Goal: Task Accomplishment & Management: Use online tool/utility

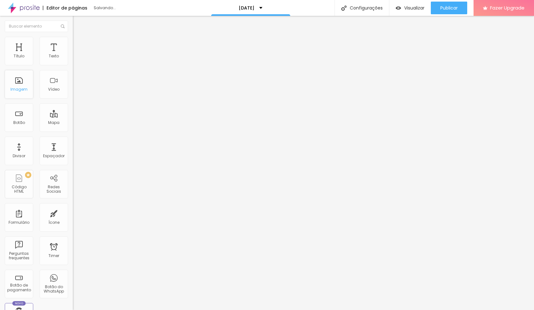
click at [17, 90] on div "Imagem" at bounding box center [18, 89] width 17 height 4
click at [24, 84] on div "Imagem" at bounding box center [19, 84] width 29 height 29
click at [21, 86] on div "Imagem" at bounding box center [19, 84] width 29 height 29
click at [22, 88] on div "Imagem" at bounding box center [18, 89] width 17 height 4
click at [73, 54] on span "Adicionar imagem" at bounding box center [93, 51] width 41 height 5
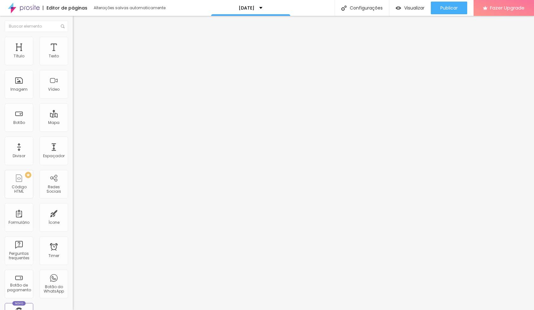
drag, startPoint x: 63, startPoint y: 97, endPoint x: 105, endPoint y: 97, distance: 42.4
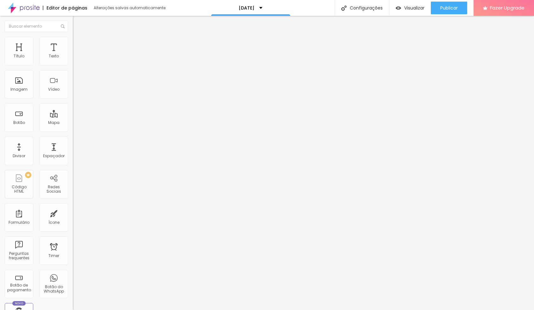
drag, startPoint x: 34, startPoint y: 46, endPoint x: 15, endPoint y: 44, distance: 19.1
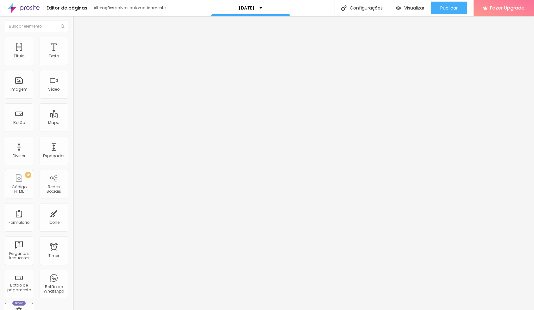
click at [79, 44] on span "Estilo" at bounding box center [84, 40] width 10 height 5
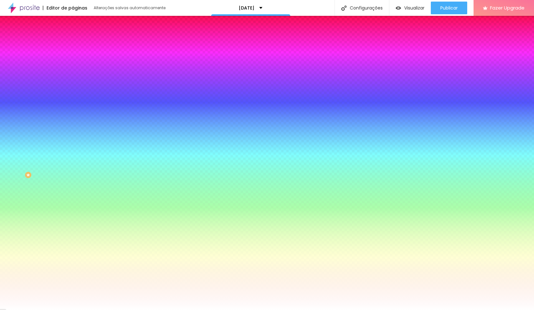
click at [79, 37] on span "Conteúdo" at bounding box center [89, 34] width 20 height 5
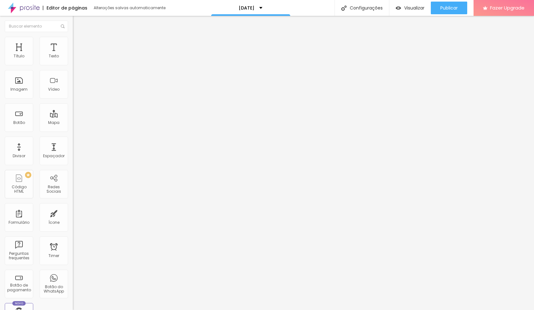
click at [78, 23] on img "button" at bounding box center [80, 23] width 5 height 5
click at [21, 150] on div "Divisor" at bounding box center [19, 150] width 29 height 29
click at [78, 22] on img "button" at bounding box center [80, 23] width 5 height 5
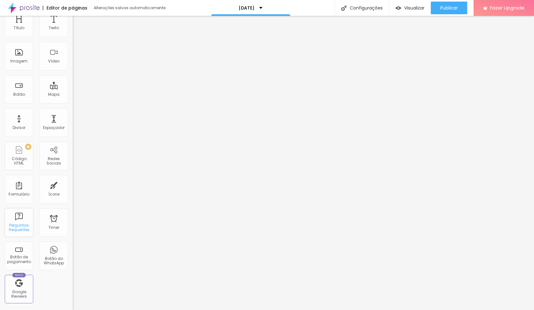
scroll to position [29, 0]
click at [17, 28] on div "Título" at bounding box center [19, 26] width 11 height 4
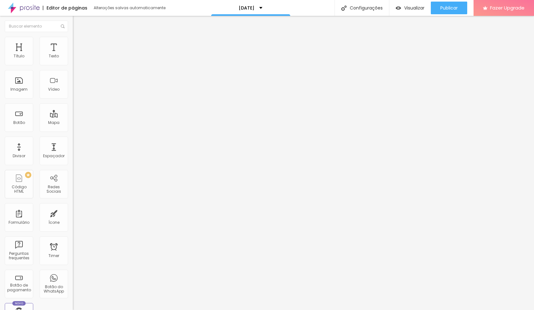
click at [78, 23] on img "button" at bounding box center [80, 23] width 5 height 5
click at [78, 54] on span "Titulo 1" at bounding box center [88, 50] width 21 height 9
click at [73, 39] on li "Avançado" at bounding box center [109, 40] width 73 height 6
type input "39"
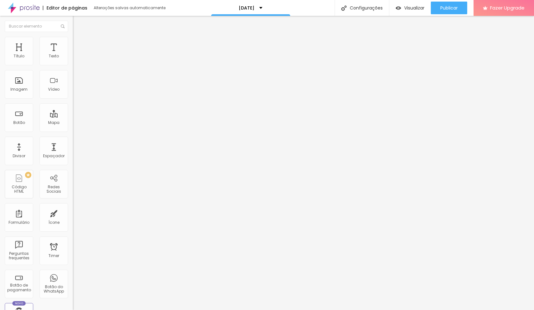
type input "40"
type input "41"
type input "42"
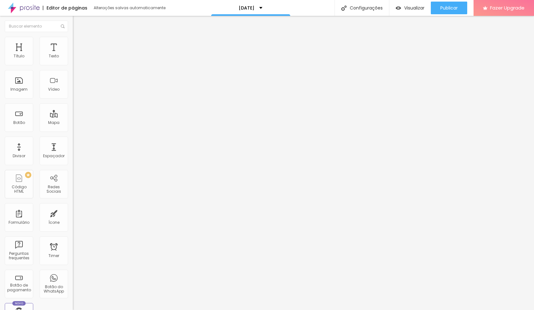
type input "42"
type input "44"
type input "45"
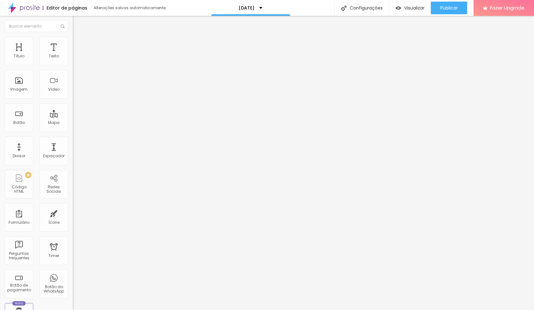
type input "47"
type input "48"
type input "49"
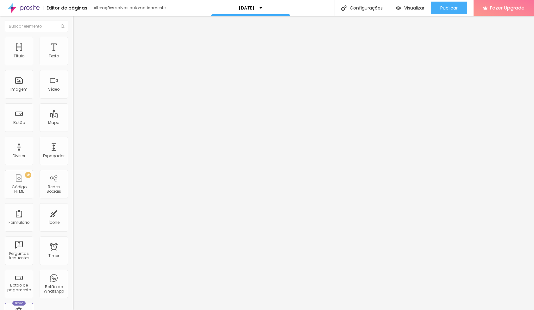
type input "49"
type input "51"
type input "53"
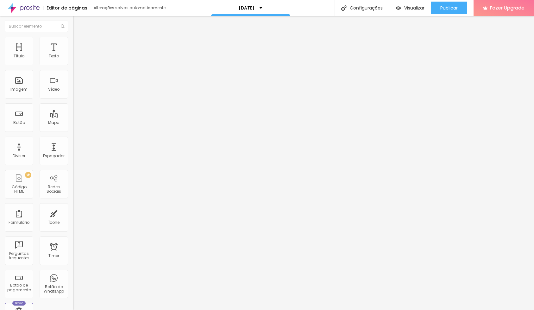
type input "54"
type input "55"
type input "59"
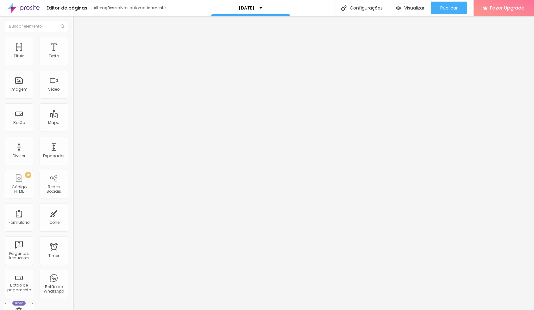
type input "59"
type input "67"
type input "76"
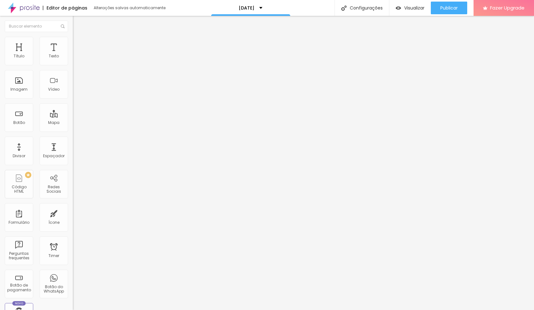
type input "83"
type input "82"
type input "78"
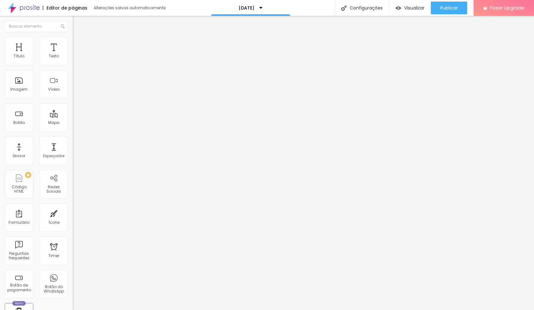
type input "78"
type input "73"
type input "65"
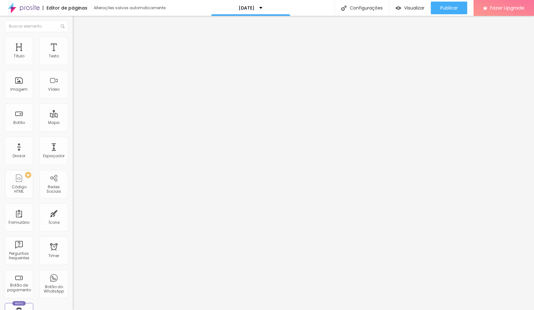
type input "57"
type input "50"
type input "45"
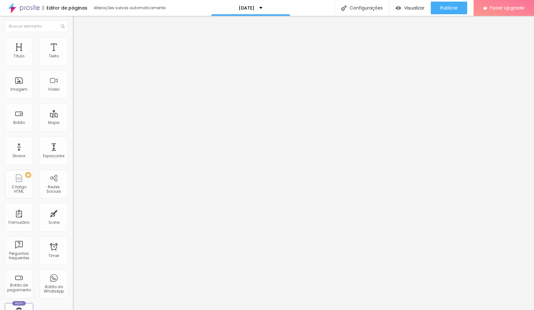
type input "45"
type input "43"
type input "42"
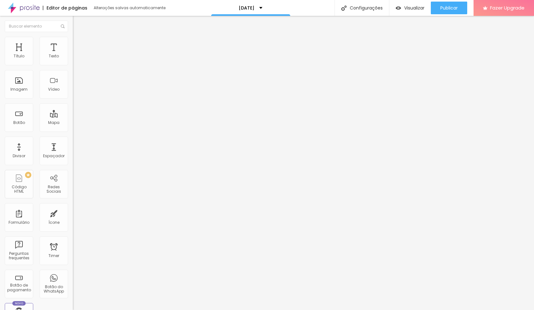
type input "41"
type input "40"
type input "38"
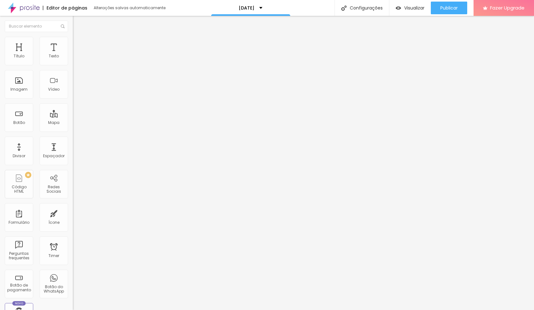
type input "38"
type input "37"
type input "34"
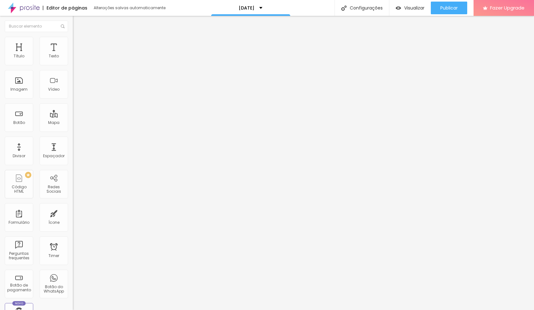
type input "33"
type input "32"
type input "30"
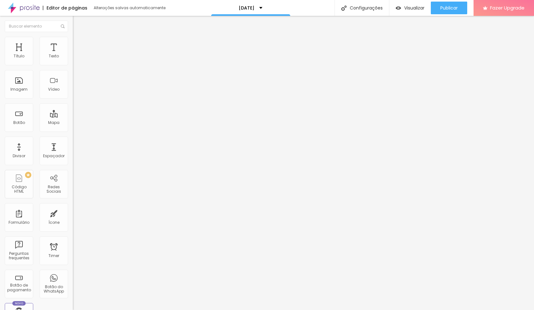
type input "30"
type input "28"
type input "27"
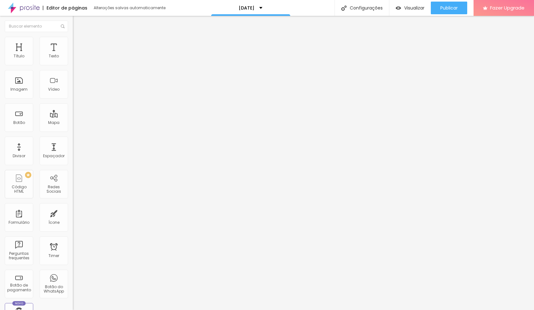
type input "24"
type input "20"
type input "17"
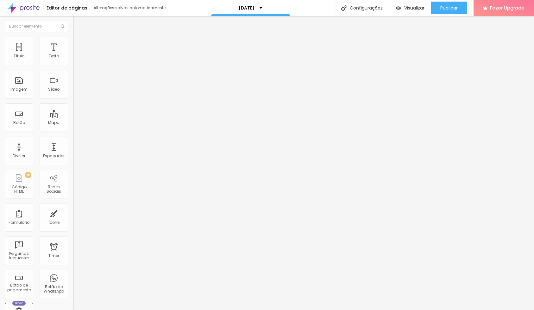
type input "17"
type input "14"
type input "12"
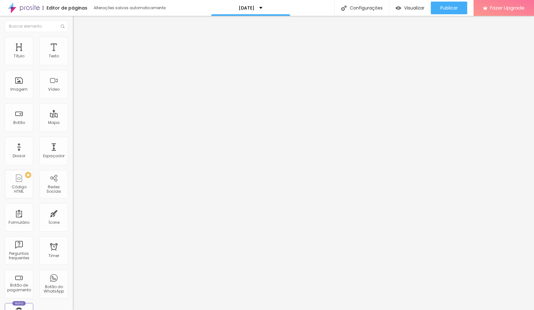
type input "11"
drag, startPoint x: 30, startPoint y: 64, endPoint x: 19, endPoint y: 64, distance: 11.1
type input "11"
click at [73, 117] on input "range" at bounding box center [93, 119] width 41 height 5
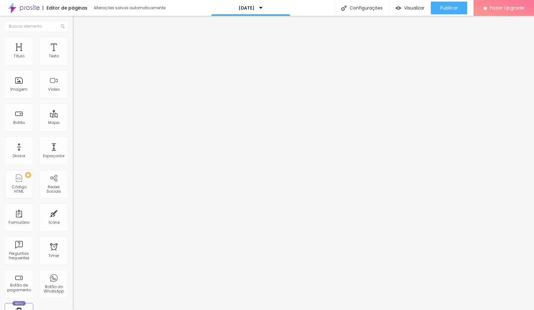
type input "44"
type input "45"
type input "46"
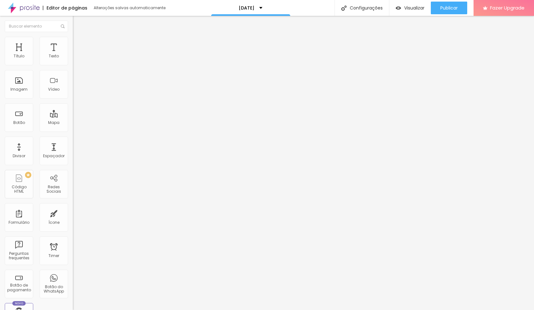
type input "46"
type input "49"
type input "54"
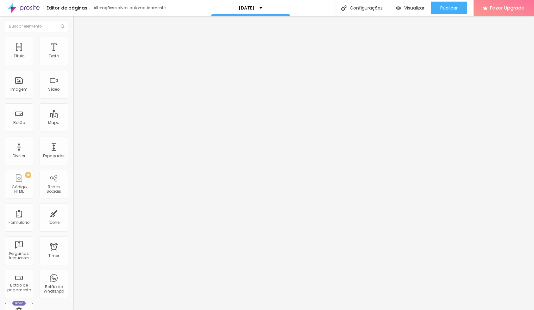
type input "58"
type input "65"
type input "67"
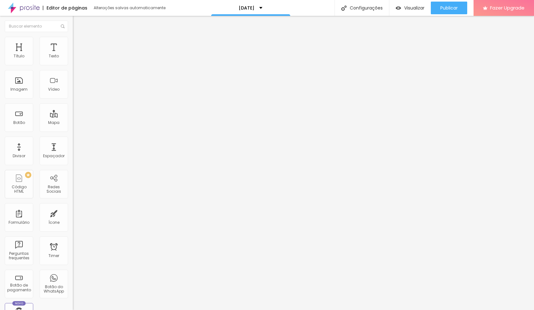
type input "67"
type input "69"
type input "70"
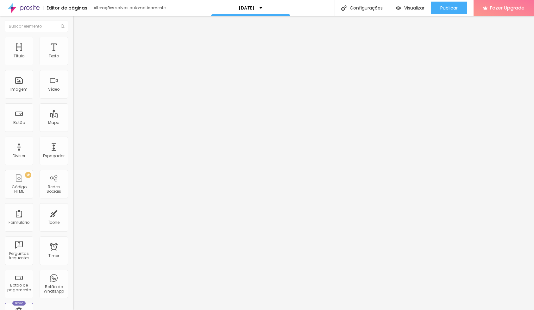
type input "69"
type input "67"
type input "65"
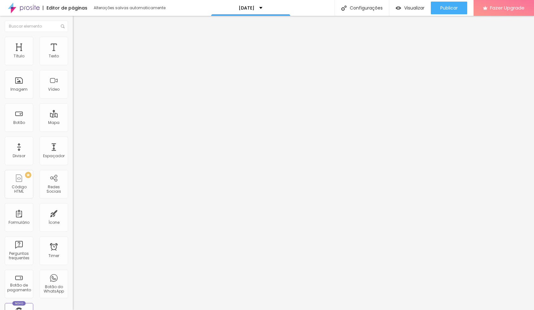
type input "65"
type input "61"
type input "54"
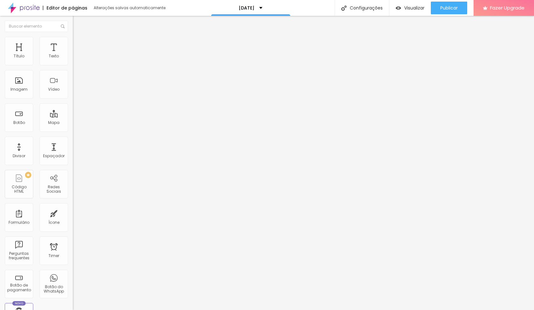
type input "49"
type input "46"
type input "45"
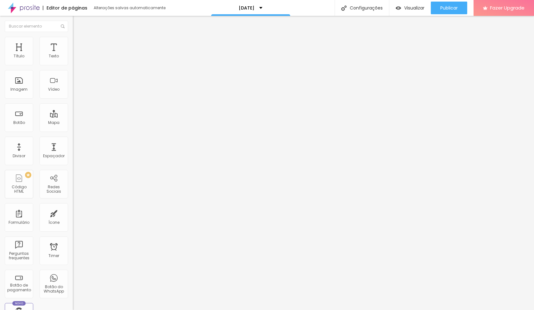
type input "45"
type input "44"
type input "42"
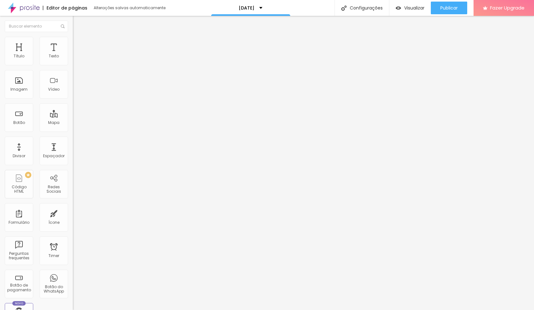
type input "40"
type input "37"
type input "36"
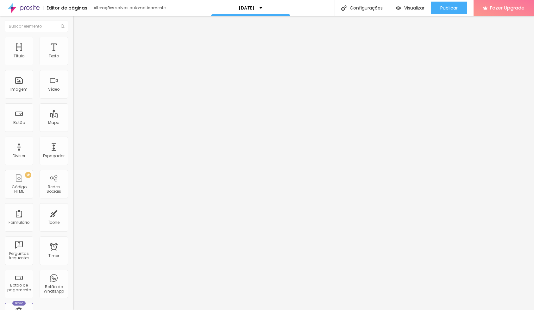
type input "36"
type input "35"
type input "34"
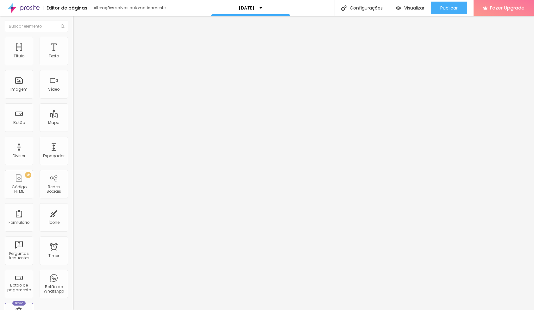
type input "33"
type input "32"
type input "29"
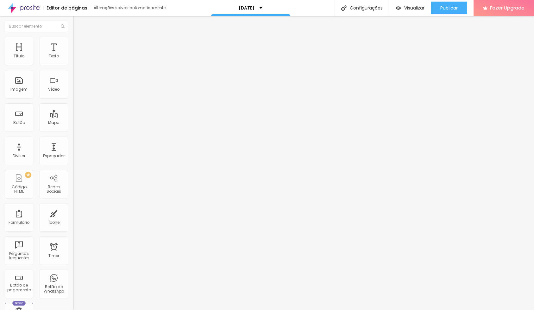
type input "29"
type input "27"
type input "24"
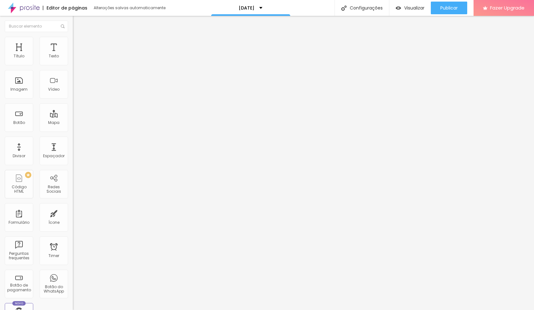
type input "21"
type input "20"
type input "19"
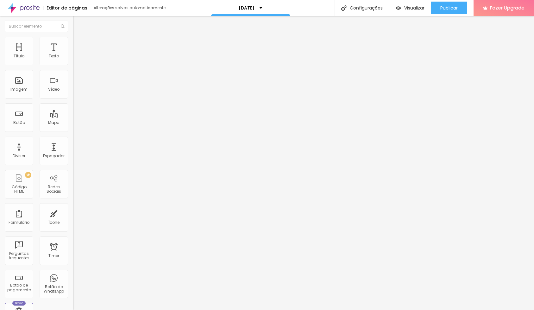
type input "19"
type input "18"
type input "17"
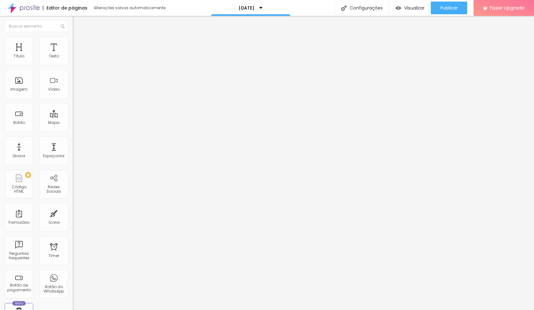
type input "16"
type input "15"
type input "13"
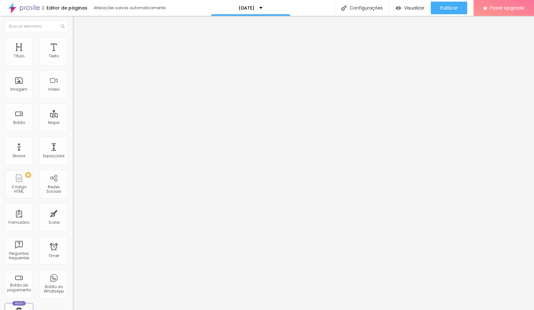
type input "13"
type input "12"
type input "10"
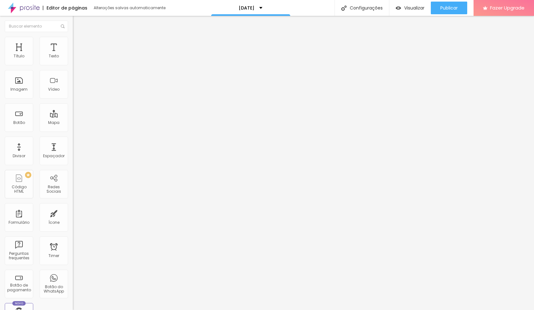
type input "9"
type input "8"
type input "10"
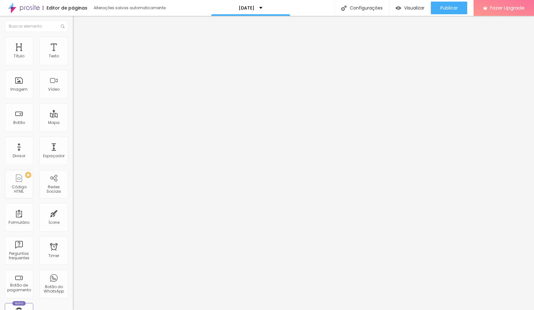
type input "10"
type input "12"
drag, startPoint x: 32, startPoint y: 78, endPoint x: 17, endPoint y: 65, distance: 19.3
type input "12"
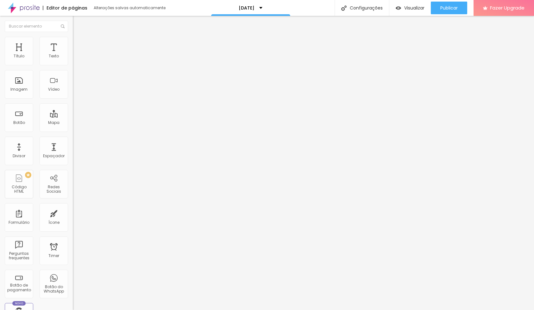
click at [73, 206] on input "range" at bounding box center [93, 208] width 41 height 5
click at [73, 37] on li "Estilo" at bounding box center [109, 33] width 73 height 6
click at [73, 59] on span "Titulo 2" at bounding box center [83, 56] width 21 height 5
click at [73, 69] on div "Titulo 4 H4" at bounding box center [109, 67] width 73 height 4
click at [73, 59] on span "Titulo 2" at bounding box center [83, 56] width 21 height 5
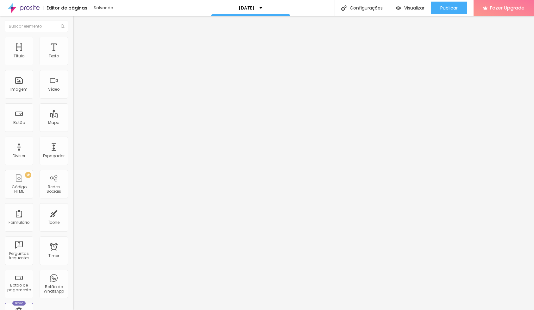
click at [73, 54] on span "Titulo 1" at bounding box center [83, 50] width 21 height 9
click at [78, 23] on img "button" at bounding box center [80, 23] width 5 height 5
click at [14, 87] on div "Imagem" at bounding box center [19, 84] width 29 height 29
click at [19, 88] on div "Imagem" at bounding box center [18, 89] width 17 height 4
click at [19, 84] on div "Imagem" at bounding box center [19, 84] width 29 height 29
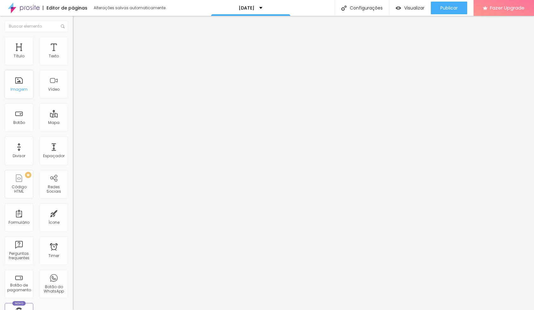
click at [19, 84] on div "Imagem" at bounding box center [19, 84] width 29 height 29
click at [20, 122] on div "Botão" at bounding box center [19, 122] width 12 height 4
type input "O"
type input "Plano amor"
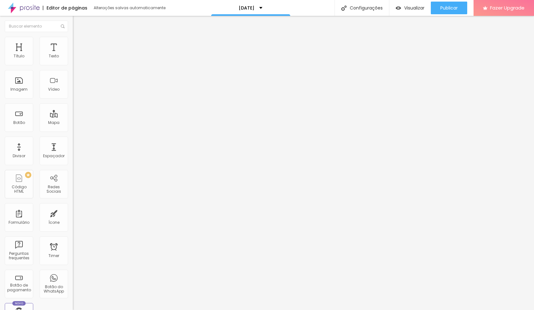
type input "R$ 300,00"
type textarea "direito a 15 fotos"
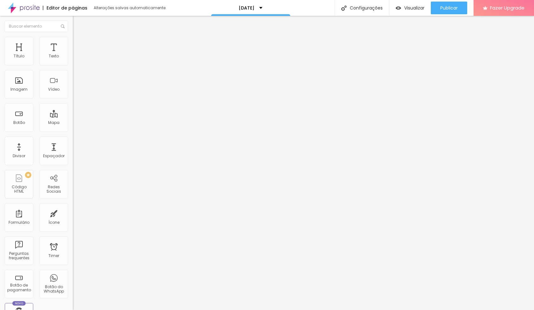
click at [77, 60] on div "Plano amor" at bounding box center [109, 58] width 65 height 6
click at [78, 25] on img "button" at bounding box center [80, 25] width 4 height 5
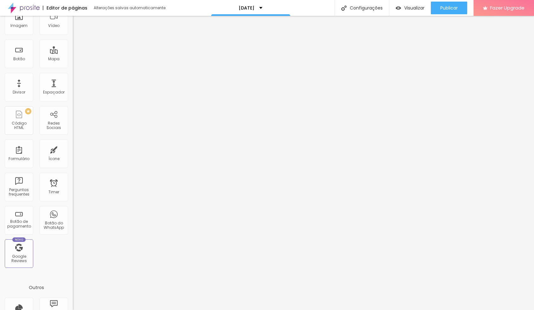
scroll to position [66, 0]
click at [15, 162] on div "Formulário" at bounding box center [19, 151] width 29 height 29
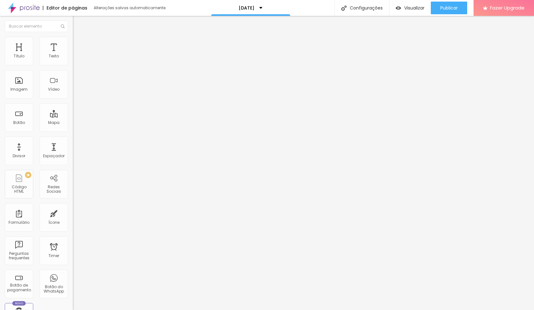
click at [78, 23] on div "Editar Botão de pagamento" at bounding box center [109, 26] width 63 height 10
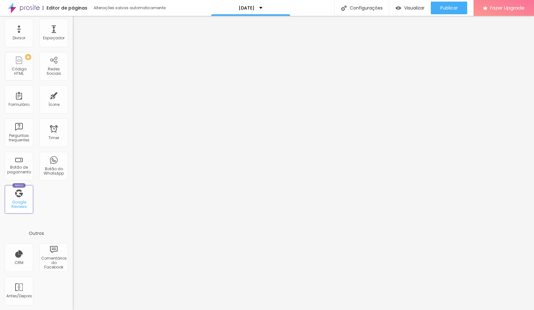
scroll to position [119, 0]
click at [19, 260] on div "CRM" at bounding box center [19, 262] width 9 height 4
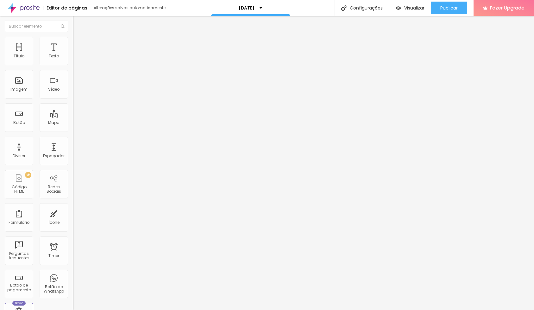
click at [82, 73] on div "Conectar contas" at bounding box center [102, 70] width 41 height 5
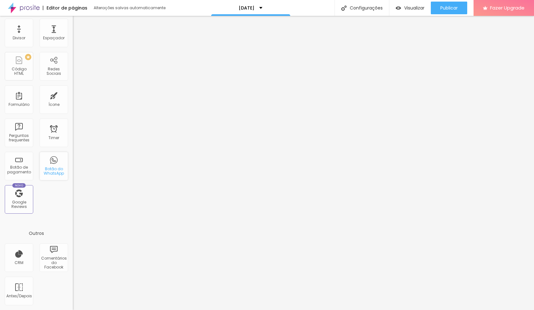
scroll to position [119, 0]
click at [22, 205] on div "Google Reviews" at bounding box center [18, 204] width 25 height 9
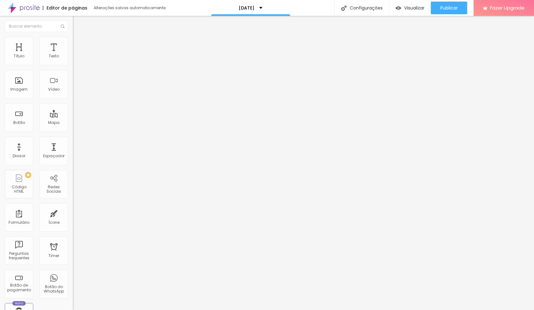
click at [73, 99] on span "Original" at bounding box center [80, 96] width 15 height 5
click at [73, 106] on div "Padrão 4:3" at bounding box center [109, 104] width 73 height 4
click at [73, 103] on span "Cinema" at bounding box center [81, 100] width 16 height 5
click at [73, 113] on span "Quadrado" at bounding box center [83, 109] width 21 height 5
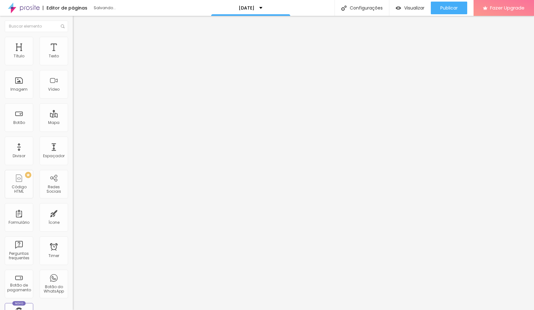
scroll to position [0, 0]
click at [73, 117] on span "Original" at bounding box center [80, 113] width 15 height 5
click at [73, 37] on img at bounding box center [76, 40] width 6 height 6
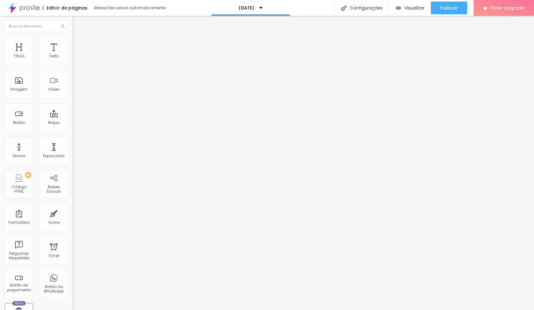
type input "60"
type input "55"
type input "50"
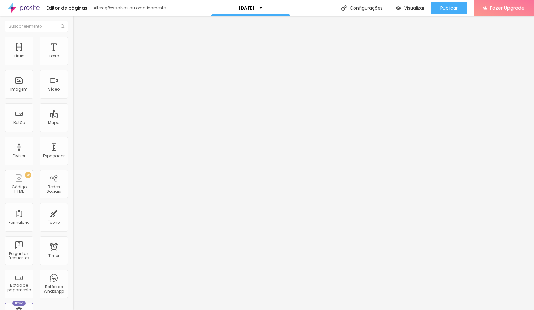
type input "50"
type input "45"
type input "50"
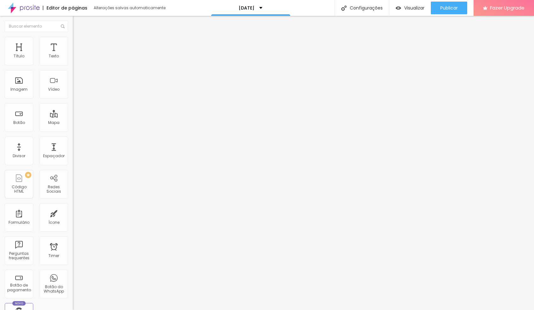
type input "55"
type input "50"
type input "45"
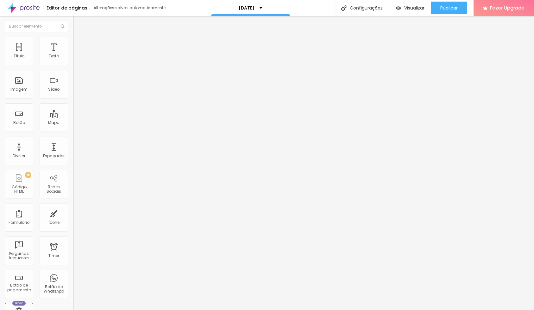
type input "45"
type input "50"
drag, startPoint x: 40, startPoint y: 70, endPoint x: 35, endPoint y: 71, distance: 5.2
type input "50"
click at [73, 66] on div at bounding box center [109, 63] width 73 height 6
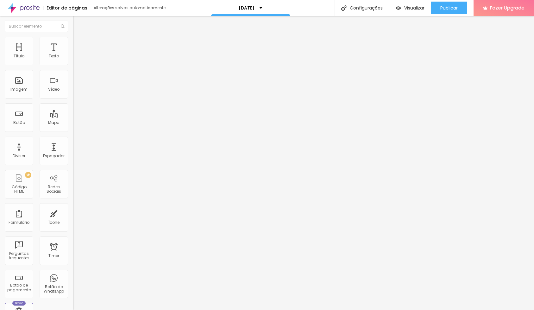
scroll to position [0, 1]
type input "71"
type input "73"
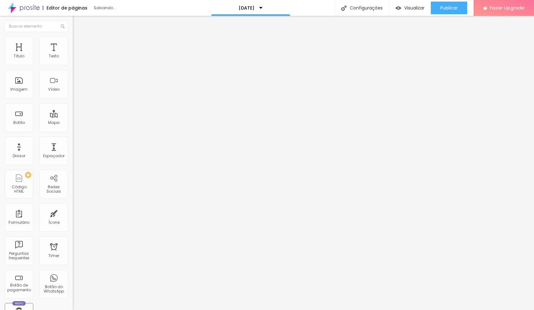
drag, startPoint x: 28, startPoint y: 82, endPoint x: 12, endPoint y: 81, distance: 15.6
click at [73, 139] on input "range" at bounding box center [93, 141] width 41 height 5
click at [73, 43] on li "Avançado" at bounding box center [109, 46] width 73 height 6
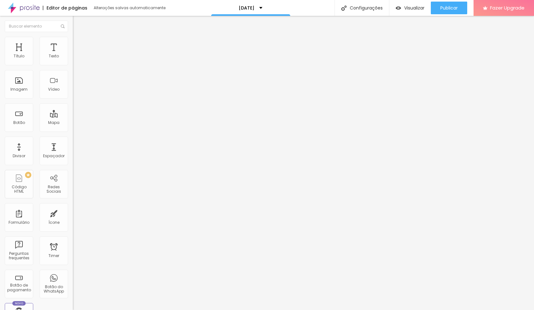
drag, startPoint x: 39, startPoint y: 41, endPoint x: 23, endPoint y: 42, distance: 16.5
click at [73, 42] on li "Estilo" at bounding box center [109, 40] width 73 height 6
click at [79, 37] on span "Conteúdo" at bounding box center [89, 34] width 20 height 5
click at [73, 64] on input "text" at bounding box center [111, 61] width 76 height 6
click at [73, 211] on div "Editar Imagem Conteúdo Estilo Avançado Trocar imagem Descrição da imagem (Alt) …" at bounding box center [109, 163] width 73 height 294
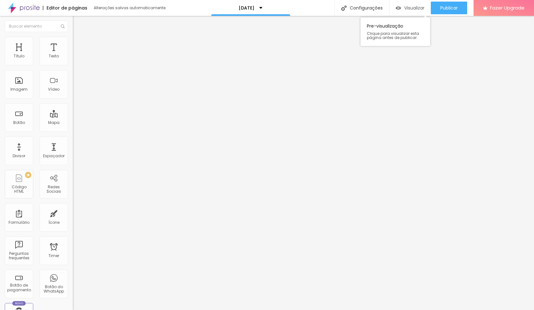
click at [405, 9] on span "Visualizar" at bounding box center [414, 7] width 20 height 5
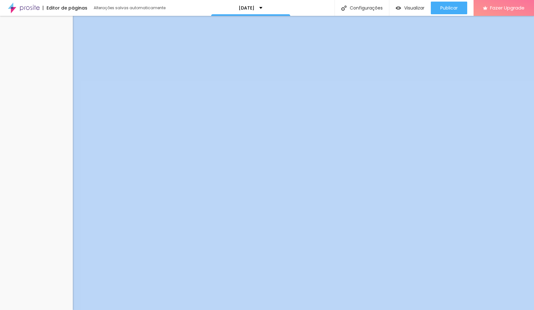
click at [15, 128] on div "Editar null" at bounding box center [36, 148] width 73 height 294
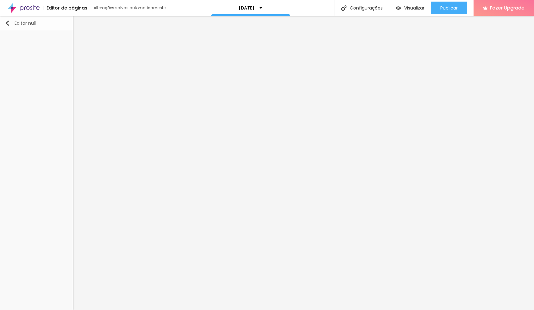
click at [11, 24] on div "Editar null" at bounding box center [20, 23] width 31 height 5
click at [10, 22] on div "Editar null" at bounding box center [20, 23] width 31 height 5
click at [8, 22] on img "button" at bounding box center [7, 23] width 5 height 5
click at [7, 22] on img "button" at bounding box center [7, 23] width 5 height 5
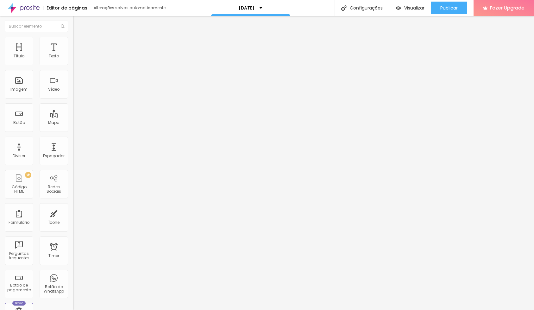
click at [73, 19] on button "Editar Coluna" at bounding box center [109, 23] width 73 height 15
click at [78, 22] on img "button" at bounding box center [80, 23] width 5 height 5
click at [78, 23] on img "button" at bounding box center [80, 23] width 5 height 5
click at [73, 37] on li "Estilo" at bounding box center [109, 40] width 73 height 6
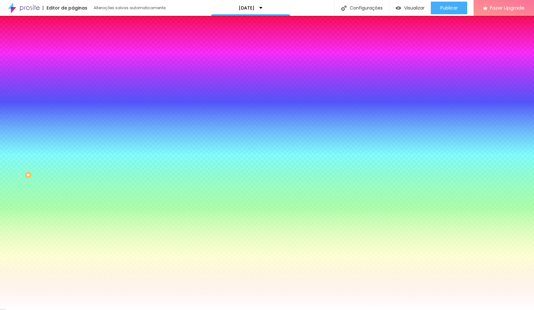
click at [78, 22] on img "button" at bounding box center [80, 23] width 5 height 5
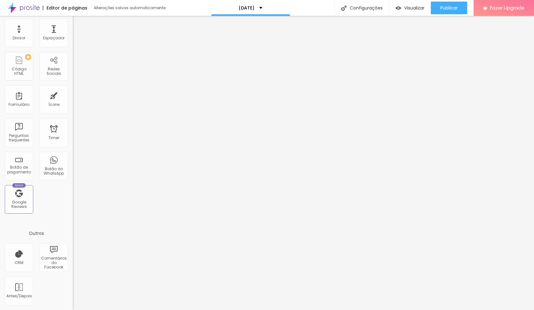
scroll to position [119, 0]
click at [345, 10] on img at bounding box center [343, 7] width 5 height 5
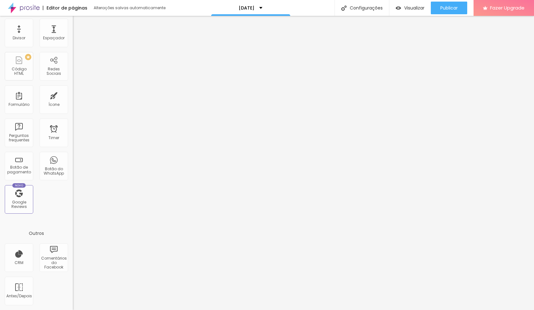
click at [384, 309] on div at bounding box center [267, 317] width 534 height 6
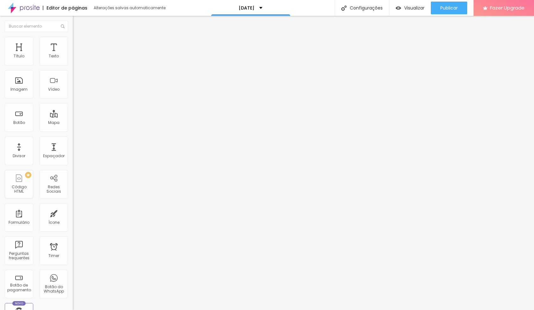
scroll to position [0, 0]
click at [73, 60] on input "Click me" at bounding box center [111, 56] width 76 height 6
click at [78, 22] on img "button" at bounding box center [80, 23] width 5 height 5
click at [73, 115] on div "Tamanho Titulo 1 H1 Titulo 2 H2 Titulo 3 H3 Titulo 4 H4 Titulo 5 H5 Titulo 6 H6…" at bounding box center [109, 79] width 73 height 72
click at [73, 41] on li "Estilo" at bounding box center [109, 40] width 73 height 6
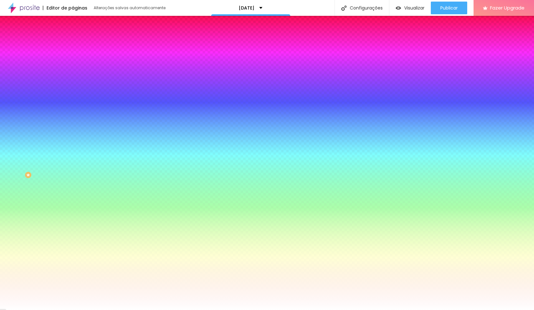
click at [73, 43] on li "Avançado" at bounding box center [109, 46] width 73 height 6
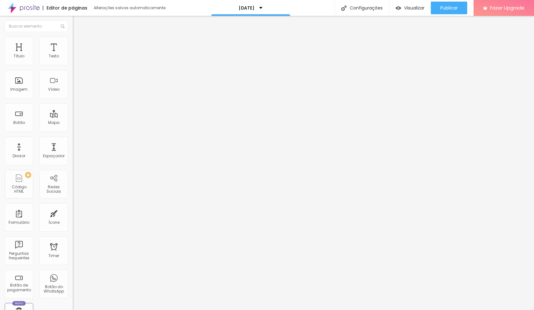
drag, startPoint x: 27, startPoint y: 64, endPoint x: 22, endPoint y: 62, distance: 4.3
click at [73, 123] on input "range" at bounding box center [93, 125] width 41 height 5
click at [73, 41] on img at bounding box center [76, 40] width 6 height 6
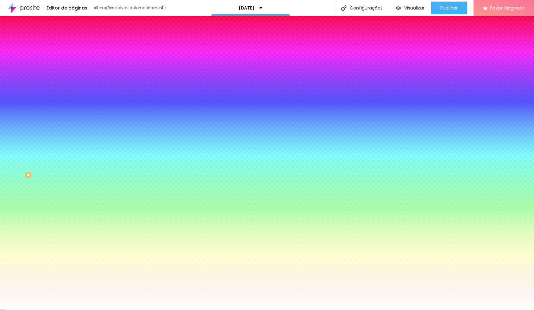
click at [75, 79] on icon "button" at bounding box center [77, 77] width 4 height 4
click at [73, 37] on li "Conteúdo" at bounding box center [109, 33] width 73 height 6
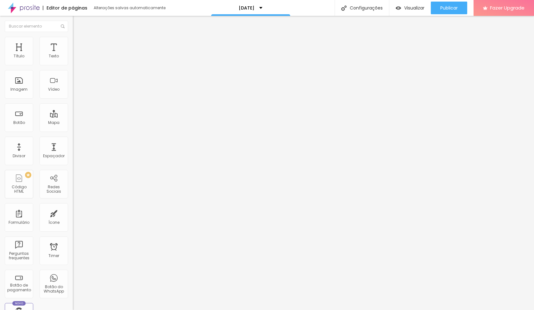
click at [73, 62] on img at bounding box center [75, 60] width 4 height 4
click at [73, 63] on img at bounding box center [75, 65] width 4 height 4
drag, startPoint x: 48, startPoint y: 63, endPoint x: 48, endPoint y: 59, distance: 4.5
click at [73, 58] on img at bounding box center [75, 55] width 4 height 4
click at [73, 43] on img at bounding box center [76, 46] width 6 height 6
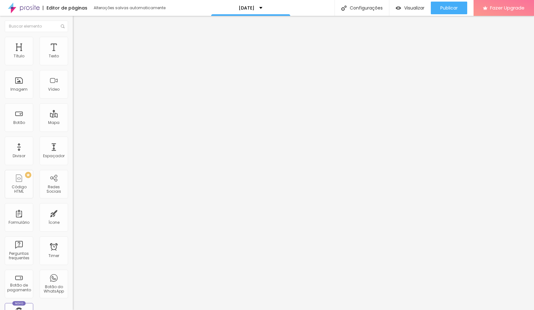
click at [78, 22] on img "button" at bounding box center [80, 23] width 5 height 5
click at [78, 25] on img "button" at bounding box center [80, 23] width 5 height 5
click at [416, 7] on span "Visualizar" at bounding box center [414, 7] width 20 height 5
click at [73, 44] on ul "Conteúdo Estilo Avançado" at bounding box center [109, 39] width 73 height 19
click at [79, 43] on span "Estilo" at bounding box center [84, 40] width 10 height 5
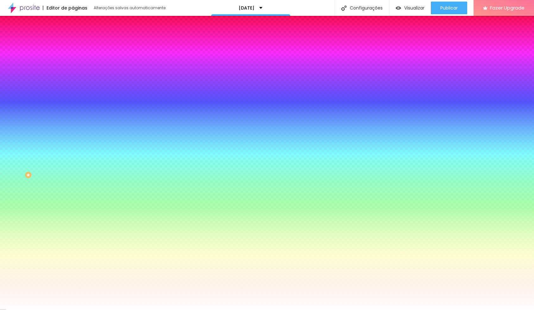
click at [73, 43] on li "Avançado" at bounding box center [109, 46] width 73 height 6
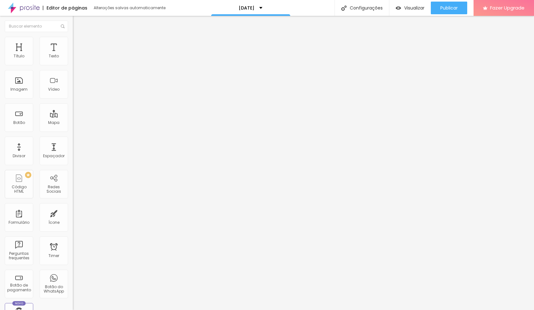
click at [73, 232] on input "text" at bounding box center [111, 235] width 76 height 6
paste input "[URL][DOMAIN_NAME]"
click at [73, 250] on input "text" at bounding box center [111, 253] width 76 height 6
click at [410, 7] on span "Visualizar" at bounding box center [414, 7] width 20 height 5
click at [73, 130] on input "https://" at bounding box center [111, 127] width 76 height 6
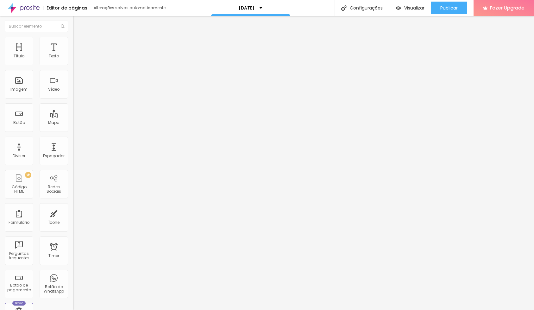
paste input "[URL][DOMAIN_NAME]"
click at [73, 168] on div "Editar Botão Conteúdo Estilo Avançado Texto Datas disponíveis Alinhamento Taman…" at bounding box center [109, 163] width 73 height 294
click at [73, 130] on input "https://[URL][DOMAIN_NAME]" at bounding box center [111, 127] width 76 height 6
click at [73, 138] on div at bounding box center [109, 138] width 73 height 0
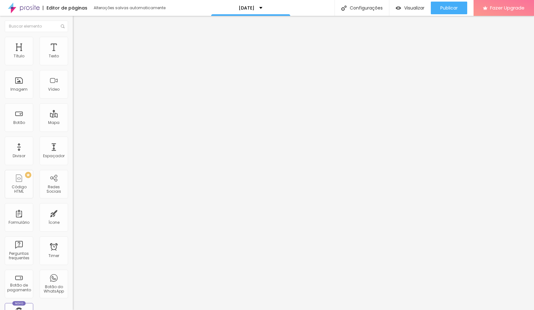
click at [73, 142] on img at bounding box center [74, 139] width 3 height 3
click at [407, 7] on span "Visualizar" at bounding box center [414, 7] width 20 height 5
click at [22, 64] on div "Título" at bounding box center [19, 51] width 29 height 29
click at [78, 54] on span "Titulo 1" at bounding box center [88, 50] width 21 height 5
click at [73, 60] on span "Titulo 2" at bounding box center [83, 56] width 21 height 8
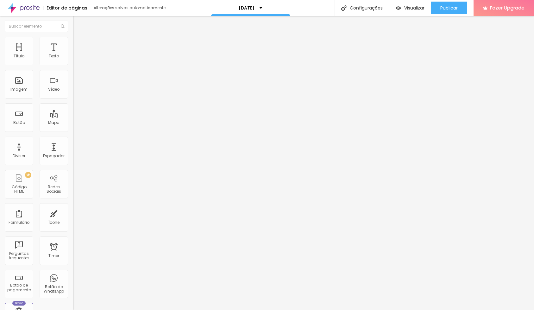
click at [73, 66] on span "Titulo 3" at bounding box center [82, 61] width 18 height 7
click at [73, 71] on span "Titulo 4" at bounding box center [81, 67] width 17 height 6
click at [73, 54] on span "Titulo 1" at bounding box center [83, 50] width 21 height 5
click at [73, 60] on span "Titulo 2" at bounding box center [83, 56] width 21 height 8
click at [73, 65] on span "Titulo 3" at bounding box center [82, 62] width 18 height 5
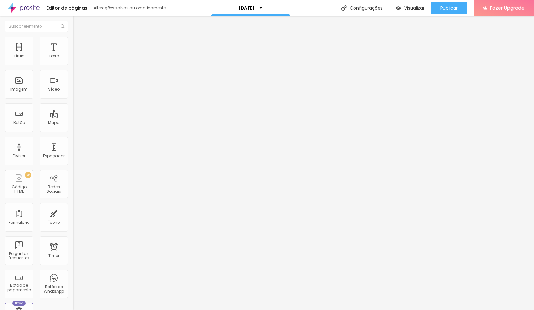
click at [73, 65] on div "Titulo 3 H3" at bounding box center [109, 62] width 73 height 6
click at [76, 92] on icon "button" at bounding box center [77, 91] width 3 height 3
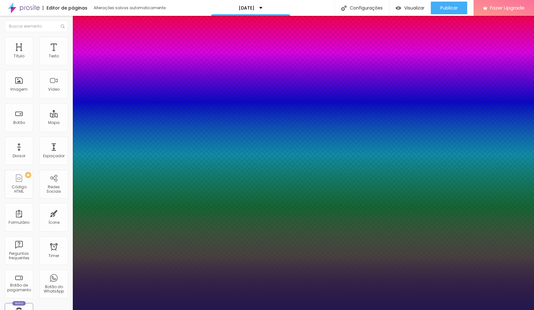
scroll to position [0, 0]
drag, startPoint x: 100, startPoint y: 177, endPoint x: 114, endPoint y: 176, distance: 14.0
click at [28, 309] on div at bounding box center [267, 310] width 534 height 0
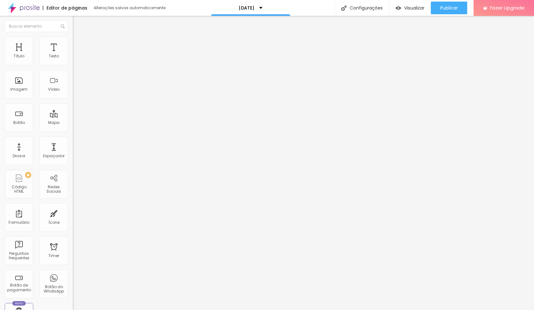
click at [73, 41] on li "Avançado" at bounding box center [109, 40] width 73 height 6
click at [19, 86] on div "Imagem" at bounding box center [19, 84] width 29 height 29
click at [20, 86] on div "Imagem" at bounding box center [19, 84] width 29 height 29
click at [78, 24] on img "button" at bounding box center [80, 23] width 5 height 5
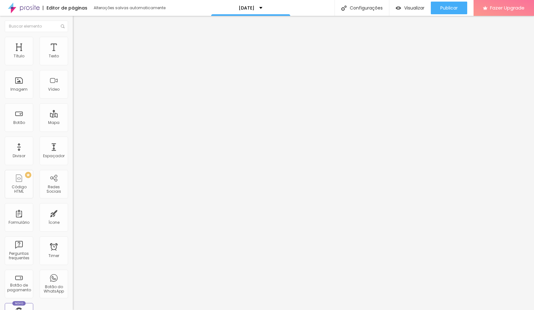
click at [78, 25] on img "button" at bounding box center [80, 23] width 5 height 5
click at [78, 23] on img "button" at bounding box center [80, 23] width 5 height 5
click at [78, 21] on img "button" at bounding box center [80, 23] width 5 height 5
click at [23, 57] on div "Título" at bounding box center [19, 56] width 11 height 4
click at [76, 91] on icon "button" at bounding box center [77, 90] width 3 height 3
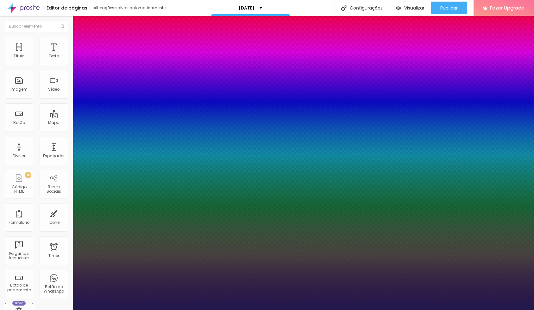
drag, startPoint x: 90, startPoint y: 176, endPoint x: 98, endPoint y: 175, distance: 8.6
click at [207, 309] on div at bounding box center [267, 310] width 534 height 0
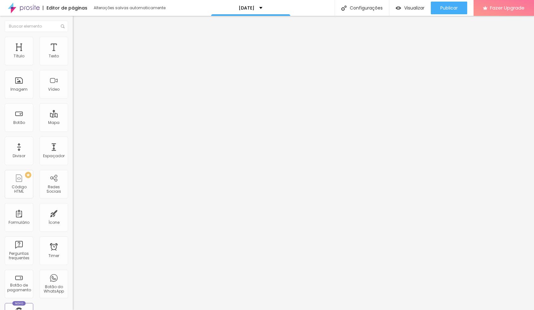
click at [18, 101] on div "Título Texto Imagem Vídeo Botão Mapa Divisor Espaçador PREMIUM Código HTML Rede…" at bounding box center [36, 186] width 73 height 299
click at [12, 79] on div "Imagem" at bounding box center [19, 84] width 29 height 29
click at [23, 87] on div "Imagem" at bounding box center [19, 84] width 29 height 29
click at [73, 54] on span "Adicionar imagem" at bounding box center [93, 51] width 41 height 5
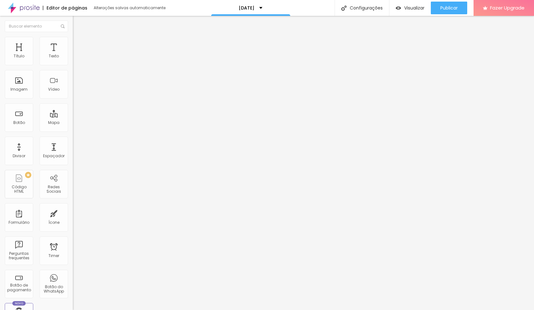
click at [73, 99] on span "Original" at bounding box center [80, 96] width 15 height 5
click at [79, 44] on span "Estilo" at bounding box center [84, 40] width 10 height 5
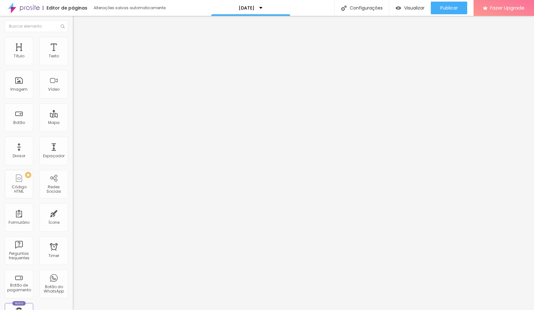
drag, startPoint x: 35, startPoint y: 70, endPoint x: 25, endPoint y: 69, distance: 9.5
click at [73, 65] on input "range" at bounding box center [93, 62] width 41 height 5
click at [79, 45] on span "Avançado" at bounding box center [89, 47] width 21 height 5
drag, startPoint x: 22, startPoint y: 63, endPoint x: 12, endPoint y: 64, distance: 10.3
click at [73, 62] on div "0 Espaço de cima" at bounding box center [109, 94] width 73 height 90
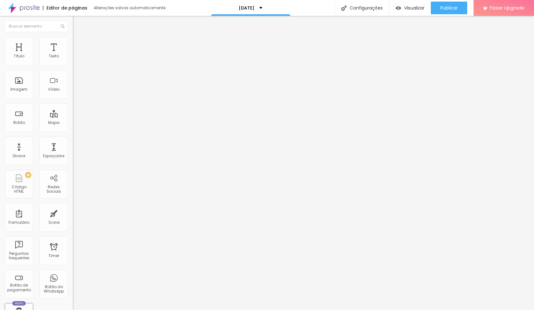
drag, startPoint x: 12, startPoint y: 77, endPoint x: -3, endPoint y: 76, distance: 14.9
click at [0, 76] on html "Editor de páginas Alterações salvas automaticamente [DATE] Configurações Config…" at bounding box center [267, 155] width 534 height 310
click at [73, 41] on li "Estilo" at bounding box center [109, 40] width 73 height 6
click at [73, 37] on li "Conteúdo" at bounding box center [109, 33] width 73 height 6
click at [73, 80] on img at bounding box center [75, 78] width 4 height 4
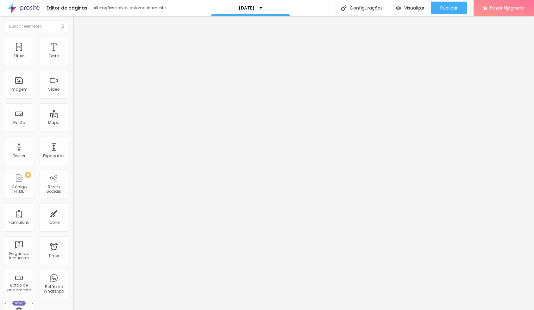
click at [73, 64] on input "text" at bounding box center [111, 61] width 76 height 6
click at [73, 39] on img at bounding box center [76, 40] width 6 height 6
click at [79, 37] on span "Estilo" at bounding box center [84, 34] width 10 height 5
drag, startPoint x: 4, startPoint y: 25, endPoint x: 22, endPoint y: 35, distance: 20.4
click at [73, 25] on button "Editar Texto" at bounding box center [109, 23] width 73 height 15
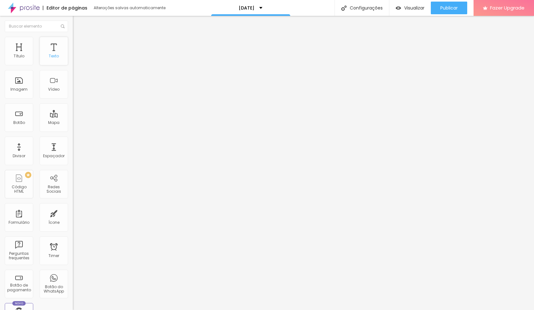
click at [45, 51] on div "Texto" at bounding box center [54, 51] width 29 height 29
click at [73, 60] on input "Click me" at bounding box center [111, 56] width 76 height 6
drag, startPoint x: 19, startPoint y: 73, endPoint x: 65, endPoint y: 100, distance: 53.5
click at [73, 100] on span "Normal" at bounding box center [80, 96] width 14 height 5
click at [73, 104] on span "Pequeno" at bounding box center [81, 100] width 17 height 5
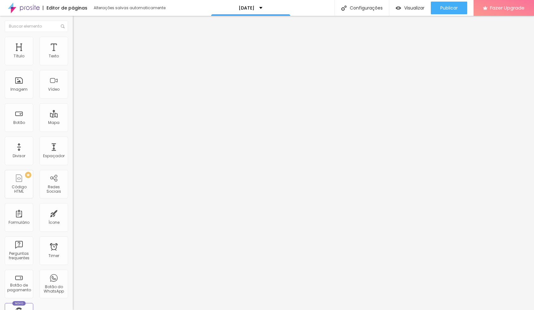
click at [73, 110] on span "Normal" at bounding box center [80, 106] width 14 height 5
click at [77, 60] on div "Plano amor" at bounding box center [109, 58] width 65 height 6
click at [73, 45] on li "Avançado" at bounding box center [109, 45] width 73 height 6
drag, startPoint x: 23, startPoint y: 68, endPoint x: 15, endPoint y: 69, distance: 8.3
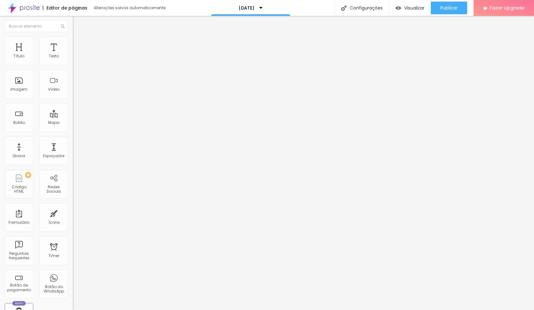
click at [73, 122] on input "range" at bounding box center [93, 124] width 41 height 5
drag, startPoint x: 17, startPoint y: 81, endPoint x: 21, endPoint y: 81, distance: 4.1
click at [73, 211] on input "range" at bounding box center [93, 213] width 41 height 5
click at [73, 279] on div "Insira seu código aqui" at bounding box center [98, 282] width 50 height 6
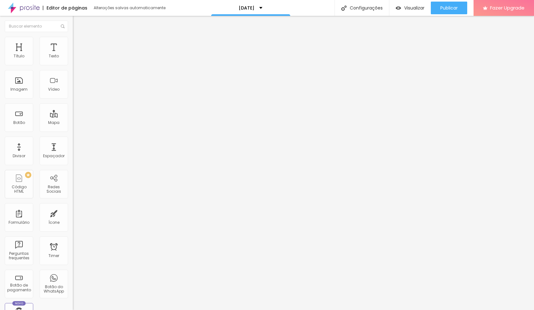
click at [73, 225] on div "Editar Botão de pagamento Conteúdo Avançado 0 Espaço de cima 16 Espaço de baixo…" at bounding box center [109, 163] width 73 height 294
click at [73, 46] on li "Avançado" at bounding box center [109, 45] width 73 height 6
click at [73, 274] on img at bounding box center [75, 276] width 4 height 4
click at [382, 309] on div "CSS Customizado" at bounding box center [267, 315] width 534 height 10
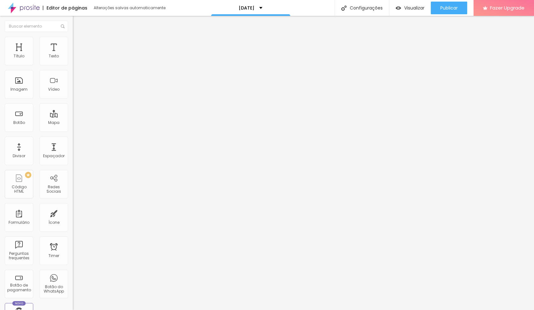
click at [73, 41] on img at bounding box center [76, 38] width 6 height 6
click at [77, 60] on div "Plano amor" at bounding box center [109, 58] width 65 height 6
click at [73, 65] on div "Modo Encaixotado Encaixotado Completo" at bounding box center [109, 57] width 73 height 17
click at [73, 58] on span "Encaixotado" at bounding box center [85, 54] width 25 height 5
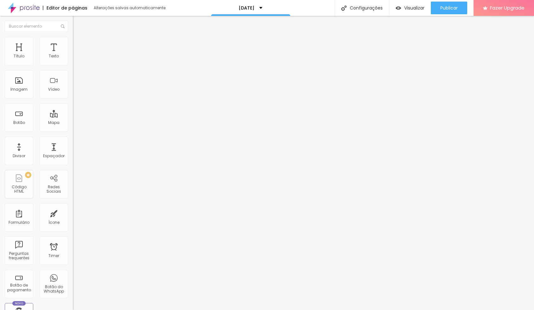
click at [73, 58] on span "Encaixotado" at bounding box center [85, 54] width 25 height 5
click at [73, 41] on ul "Conteúdo Estilo Avançado" at bounding box center [109, 39] width 73 height 19
click at [73, 41] on li "Estilo" at bounding box center [109, 40] width 73 height 6
click at [77, 60] on div "Plano amor" at bounding box center [109, 58] width 65 height 6
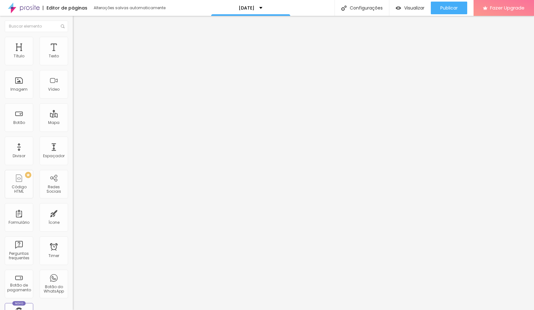
click at [77, 60] on div "neve" at bounding box center [109, 58] width 65 height 6
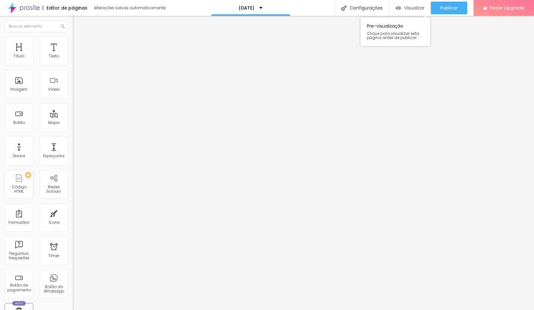
click at [397, 6] on img "button" at bounding box center [398, 7] width 5 height 5
click at [73, 44] on li "Avançado" at bounding box center [109, 45] width 73 height 6
click at [73, 48] on ul "Conteúdo Avançado" at bounding box center [109, 41] width 73 height 13
click at [79, 42] on span "Conteúdo" at bounding box center [89, 39] width 20 height 5
click at [73, 24] on button "Editar Botão de pagamento" at bounding box center [109, 26] width 73 height 20
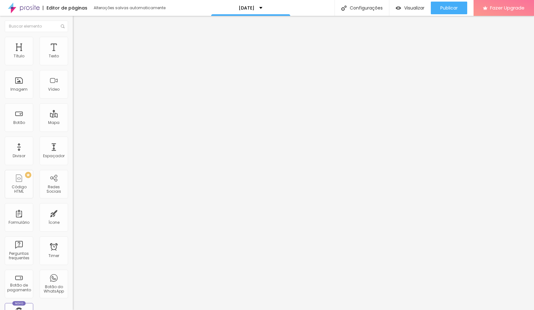
click at [73, 130] on input "https://" at bounding box center [111, 127] width 76 height 6
paste input "[URL][DOMAIN_NAME]"
click at [73, 142] on div "Abrir em uma nova aba" at bounding box center [109, 139] width 73 height 3
click at [73, 113] on img at bounding box center [74, 114] width 3 height 3
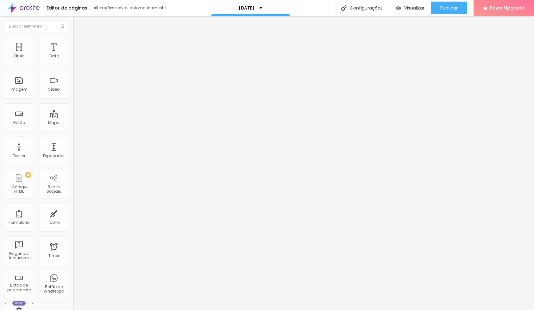
click at [73, 100] on span "Normal" at bounding box center [80, 96] width 14 height 5
click at [73, 60] on input "Datas disponíveis" at bounding box center [111, 56] width 76 height 6
click at [406, 7] on span "Visualizar" at bounding box center [414, 7] width 20 height 5
click at [73, 130] on input "https:/[URL][DOMAIN_NAME]" at bounding box center [111, 127] width 76 height 6
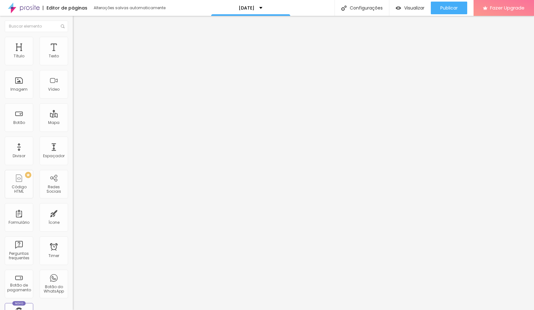
click at [73, 130] on input "https:/[URL][DOMAIN_NAME]" at bounding box center [111, 127] width 76 height 6
drag, startPoint x: 29, startPoint y: 135, endPoint x: 23, endPoint y: 135, distance: 5.1
click at [73, 130] on input "https:/[URL][DOMAIN_NAME]" at bounding box center [111, 127] width 76 height 6
drag, startPoint x: 20, startPoint y: 134, endPoint x: -3, endPoint y: 134, distance: 23.1
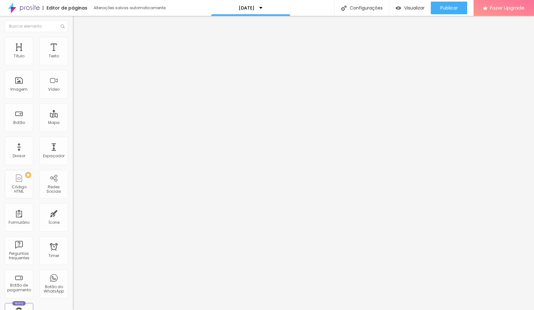
click at [0, 134] on html "Editor de páginas Alterações salvas automaticamente [DATE] Configurações Config…" at bounding box center [267, 155] width 534 height 310
click at [50, 55] on div "Texto" at bounding box center [54, 56] width 10 height 4
click at [73, 130] on input "https:/[URL][DOMAIN_NAME]" at bounding box center [111, 127] width 76 height 6
drag, startPoint x: 27, startPoint y: 133, endPoint x: 38, endPoint y: 132, distance: 11.4
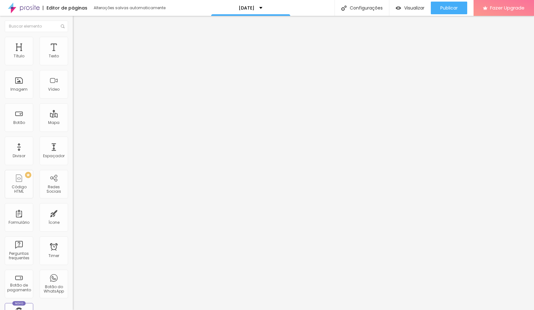
click at [73, 130] on input "https:/[URL][DOMAIN_NAME]" at bounding box center [111, 127] width 76 height 6
drag, startPoint x: 38, startPoint y: 132, endPoint x: 59, endPoint y: 134, distance: 20.3
click at [73, 130] on input "https:/[URL][DOMAIN_NAME]" at bounding box center [111, 127] width 76 height 6
click at [73, 142] on img at bounding box center [74, 139] width 3 height 3
click at [73, 138] on div at bounding box center [109, 138] width 73 height 0
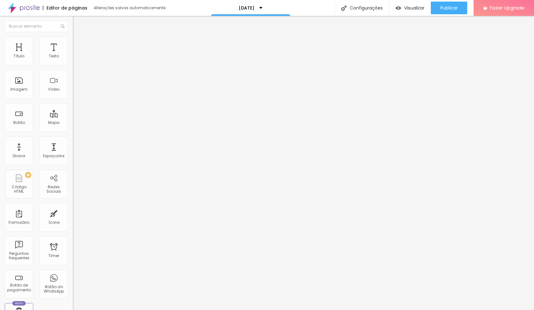
drag, startPoint x: 6, startPoint y: 134, endPoint x: 21, endPoint y: 133, distance: 15.2
click at [73, 130] on input "https:/[URL][DOMAIN_NAME]" at bounding box center [111, 127] width 76 height 6
drag, startPoint x: 64, startPoint y: 134, endPoint x: 49, endPoint y: 134, distance: 14.6
click at [73, 130] on input "https:/[URL][DOMAIN_NAME]" at bounding box center [111, 127] width 76 height 6
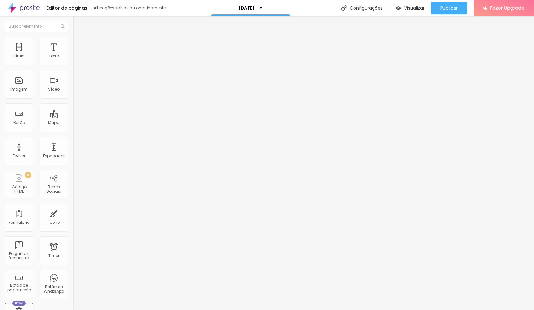
click at [73, 130] on input "https:/[URL][DOMAIN_NAME]" at bounding box center [111, 127] width 76 height 6
click at [22, 112] on div "Botão" at bounding box center [19, 117] width 29 height 29
click at [17, 123] on div "Botão" at bounding box center [19, 122] width 12 height 4
click at [73, 130] on input "https://" at bounding box center [111, 127] width 76 height 6
drag, startPoint x: 32, startPoint y: 135, endPoint x: 6, endPoint y: 132, distance: 25.8
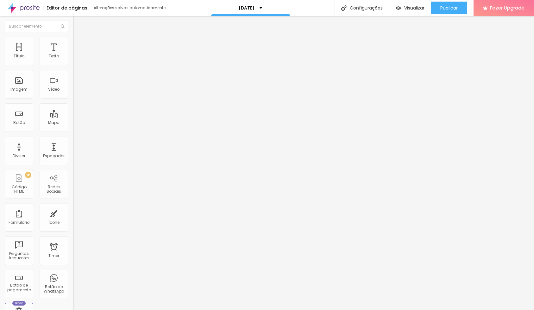
click at [73, 130] on input "https://" at bounding box center [111, 127] width 76 height 6
paste input "[DOMAIN_NAME][URL]"
click at [73, 138] on div at bounding box center [109, 138] width 73 height 0
click at [402, 10] on div "Visualizar" at bounding box center [410, 7] width 29 height 5
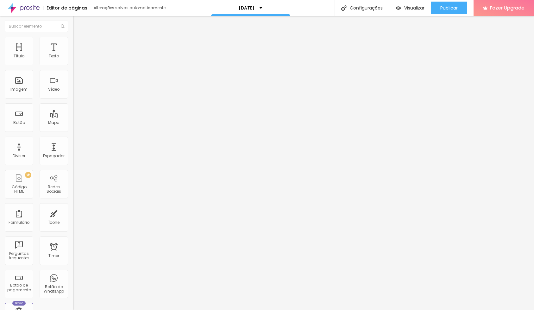
click at [73, 130] on input "https://" at bounding box center [111, 127] width 76 height 6
click at [79, 44] on span "Estilo" at bounding box center [84, 40] width 10 height 5
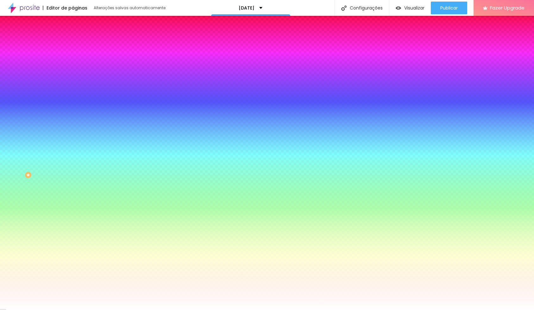
click at [73, 43] on li "Avançado" at bounding box center [109, 46] width 73 height 6
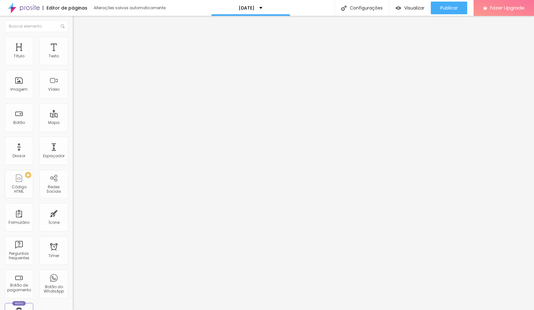
click at [73, 250] on input "text" at bounding box center [111, 253] width 76 height 6
click at [73, 232] on input "text" at bounding box center [111, 235] width 76 height 6
click at [73, 250] on input "text" at bounding box center [111, 253] width 76 height 6
click at [73, 232] on input "text" at bounding box center [111, 235] width 76 height 6
paste input "[URL][DOMAIN_NAME]"
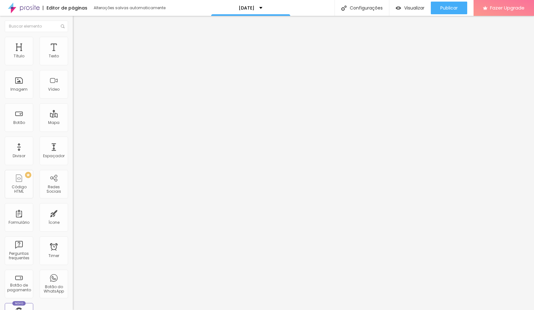
click at [73, 250] on input "text" at bounding box center [111, 253] width 76 height 6
click at [79, 37] on span "Conteúdo" at bounding box center [89, 34] width 20 height 5
click at [73, 130] on input "https://" at bounding box center [111, 127] width 76 height 6
paste input "[URL][DOMAIN_NAME]"
click at [73, 130] on input "https:/[URL][DOMAIN_NAME]" at bounding box center [111, 127] width 76 height 6
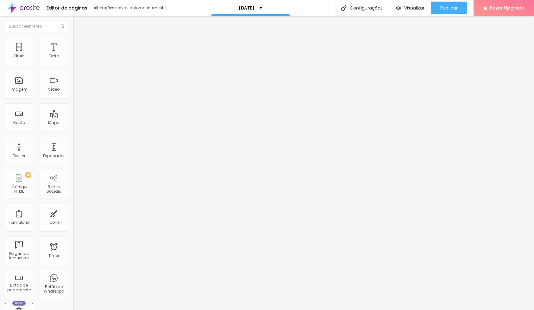
click at [73, 130] on input "https:/[URL][DOMAIN_NAME]" at bounding box center [111, 127] width 76 height 6
drag, startPoint x: 18, startPoint y: 136, endPoint x: 9, endPoint y: 129, distance: 11.1
click at [73, 130] on input "https:/[URL][DOMAIN_NAME]" at bounding box center [111, 127] width 76 height 6
drag, startPoint x: 9, startPoint y: 129, endPoint x: 14, endPoint y: 132, distance: 6.1
click at [73, 130] on input "https:/[URL][DOMAIN_NAME]" at bounding box center [111, 127] width 76 height 6
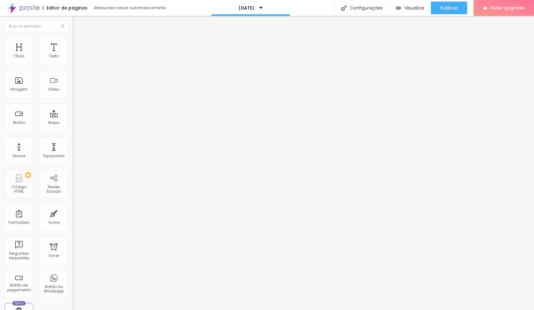
click at [73, 130] on input "https:/[URL][DOMAIN_NAME]" at bounding box center [111, 127] width 76 height 6
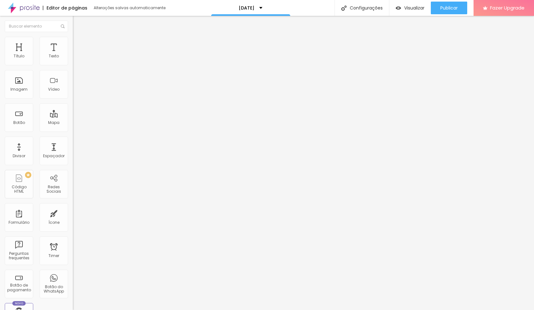
click at [73, 130] on input "https:/[URL][DOMAIN_NAME]" at bounding box center [111, 127] width 76 height 6
click at [414, 11] on div "Visualizar" at bounding box center [410, 8] width 29 height 13
click at [73, 130] on input "https:/[URL][DOMAIN_NAME]" at bounding box center [111, 127] width 76 height 6
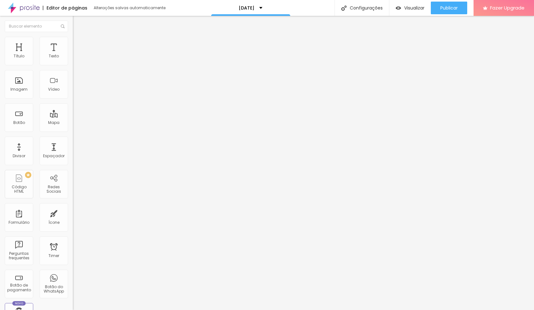
drag, startPoint x: 20, startPoint y: 133, endPoint x: 25, endPoint y: 137, distance: 6.6
click at [73, 130] on input "https:/[URL][DOMAIN_NAME]" at bounding box center [111, 127] width 76 height 6
drag, startPoint x: 8, startPoint y: 134, endPoint x: 17, endPoint y: 136, distance: 9.4
click at [73, 130] on input "https:/[URL][DOMAIN_NAME]" at bounding box center [111, 127] width 76 height 6
click at [407, 9] on span "Visualizar" at bounding box center [414, 7] width 20 height 5
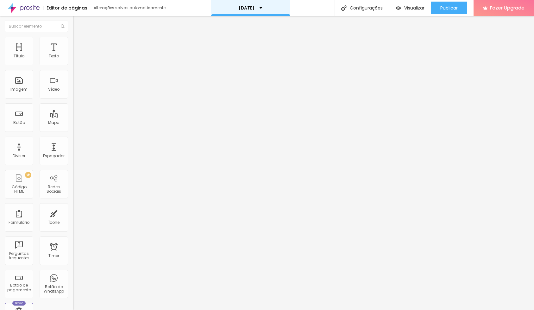
click at [287, 1] on div "[DATE]" at bounding box center [250, 8] width 79 height 16
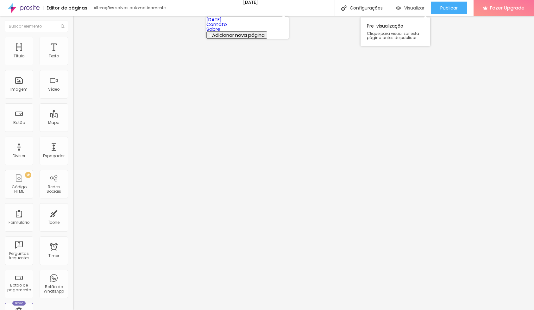
click at [404, 10] on span "Visualizar" at bounding box center [414, 7] width 20 height 5
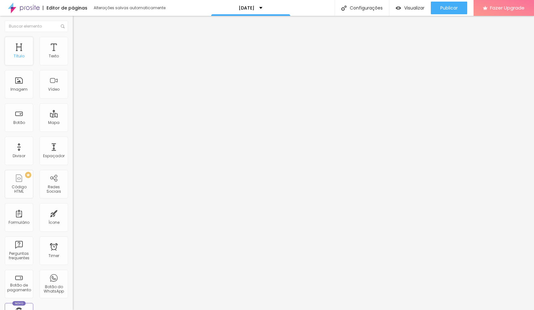
click at [17, 53] on div "Título" at bounding box center [19, 51] width 29 height 29
click at [73, 70] on span "Titulo 4" at bounding box center [81, 67] width 17 height 5
click at [73, 74] on span "Titulo 5" at bounding box center [80, 71] width 14 height 5
click at [79, 44] on span "Avançado" at bounding box center [89, 40] width 21 height 5
click at [73, 37] on li "Estilo" at bounding box center [109, 33] width 73 height 6
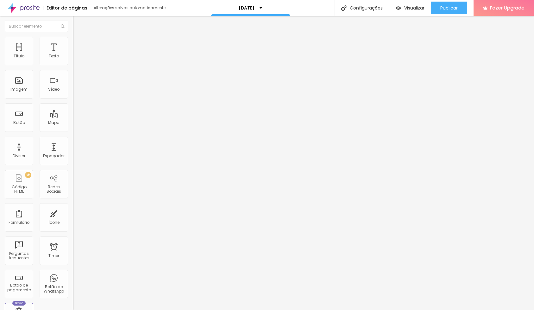
click at [75, 94] on icon "button" at bounding box center [77, 92] width 4 height 4
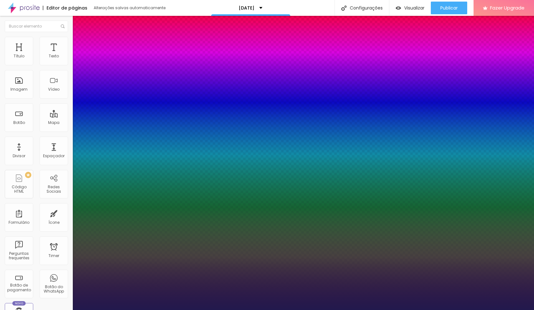
drag, startPoint x: 104, startPoint y: 175, endPoint x: 118, endPoint y: 173, distance: 14.5
click at [316, 309] on div at bounding box center [267, 310] width 534 height 0
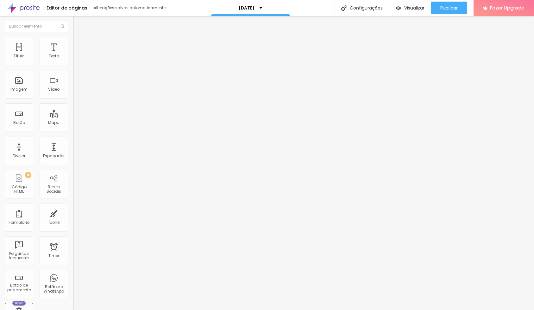
click at [73, 94] on button "button" at bounding box center [77, 90] width 9 height 7
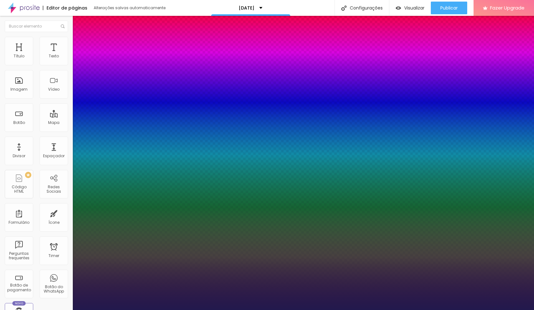
drag, startPoint x: 85, startPoint y: 175, endPoint x: 95, endPoint y: 175, distance: 10.5
drag, startPoint x: 93, startPoint y: 191, endPoint x: 99, endPoint y: 190, distance: 5.7
drag, startPoint x: 101, startPoint y: 190, endPoint x: 121, endPoint y: 189, distance: 20.3
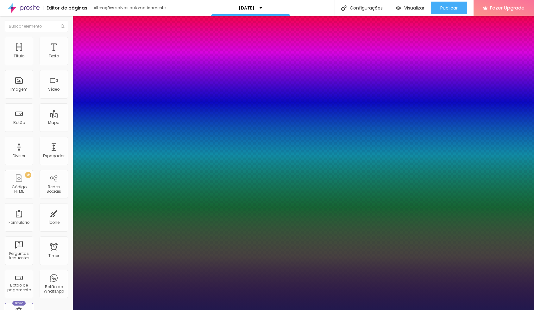
drag, startPoint x: 105, startPoint y: 191, endPoint x: 113, endPoint y: 191, distance: 7.3
drag, startPoint x: 105, startPoint y: 221, endPoint x: 81, endPoint y: 220, distance: 23.8
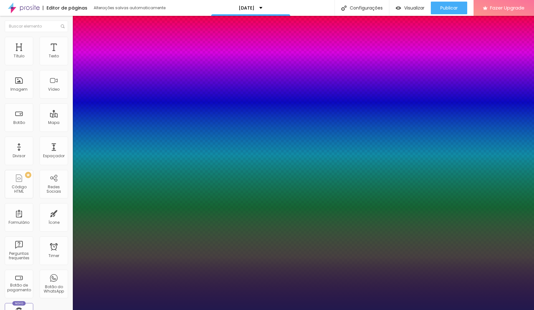
click at [55, 309] on div at bounding box center [267, 310] width 534 height 0
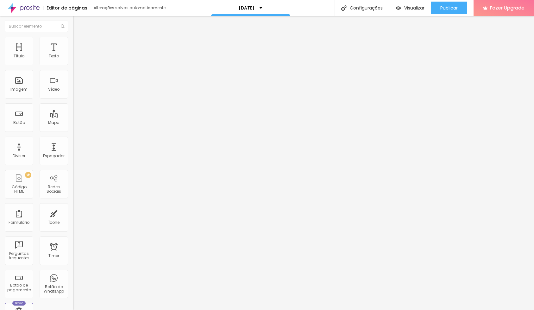
click at [73, 42] on li "Avançado" at bounding box center [109, 40] width 73 height 6
drag, startPoint x: 18, startPoint y: 63, endPoint x: 6, endPoint y: 63, distance: 12.0
click at [73, 63] on div "0 Espaço de cima" at bounding box center [109, 88] width 73 height 90
drag, startPoint x: 17, startPoint y: 77, endPoint x: -2, endPoint y: 75, distance: 19.1
click at [0, 75] on html "Editor de páginas Alterações salvas automaticamente [DATE] Configurações Config…" at bounding box center [267, 155] width 534 height 310
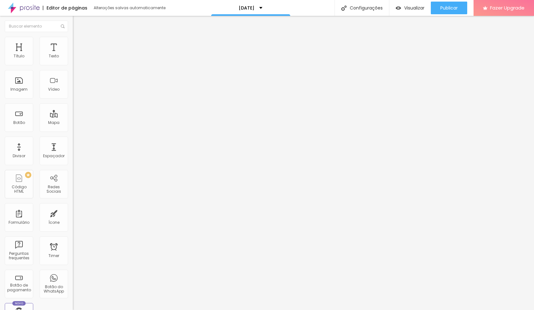
click at [73, 40] on li "Avançado" at bounding box center [109, 40] width 73 height 6
drag, startPoint x: 24, startPoint y: 63, endPoint x: 27, endPoint y: 64, distance: 3.2
click at [73, 117] on input "range" at bounding box center [93, 119] width 41 height 5
